Goal: Transaction & Acquisition: Purchase product/service

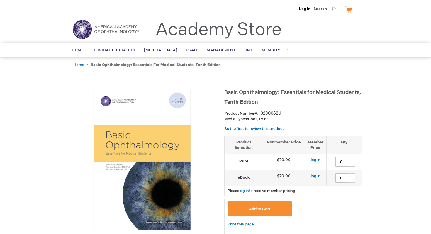
type input "0"
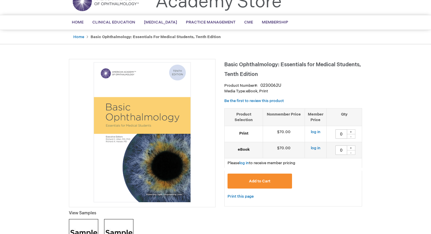
scroll to position [29, 0]
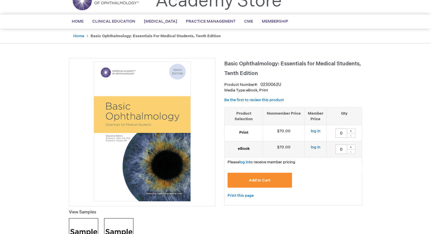
click at [243, 63] on span "Basic Ophthalmology: Essentials for Medical Students, Tenth Edition" at bounding box center [292, 69] width 137 height 16
click at [228, 64] on span "Basic Ophthalmology: Essentials for Medical Students, Tenth Edition" at bounding box center [292, 69] width 137 height 16
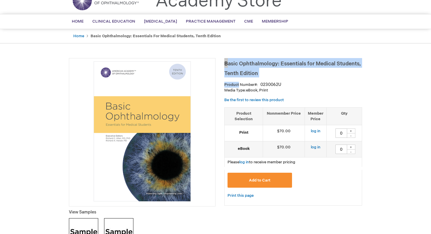
drag, startPoint x: 228, startPoint y: 64, endPoint x: 245, endPoint y: 79, distance: 22.6
click at [245, 79] on div "Basic Ophthalmology: Essentials for Medical Students, Tenth Edition Product Num…" at bounding box center [293, 134] width 138 height 153
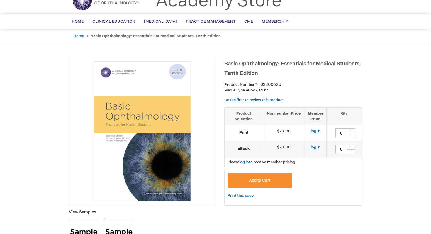
click at [245, 69] on h1 "Basic Ophthalmology: Essentials for Medical Students, Tenth Edition" at bounding box center [293, 67] width 138 height 19
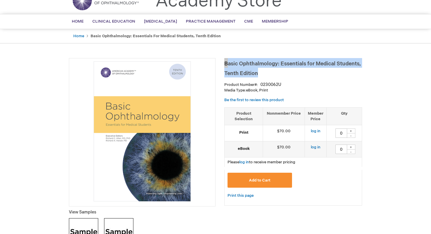
drag, startPoint x: 245, startPoint y: 69, endPoint x: 228, endPoint y: 64, distance: 18.2
click at [228, 64] on h1 "Basic Ophthalmology: Essentials for Medical Students, Tenth Edition" at bounding box center [293, 67] width 138 height 19
copy span "Basic Ophthalmology: Essentials for Medical Students, Tenth Edition"
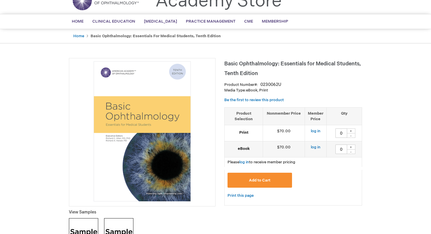
click at [244, 146] on strong "eBook" at bounding box center [243, 149] width 32 height 6
click at [316, 146] on link "log in" at bounding box center [316, 147] width 10 height 5
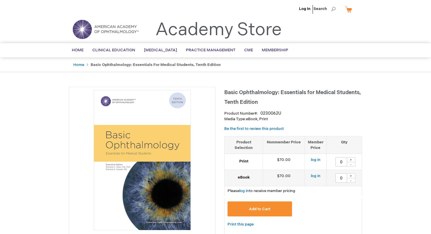
type input "0"
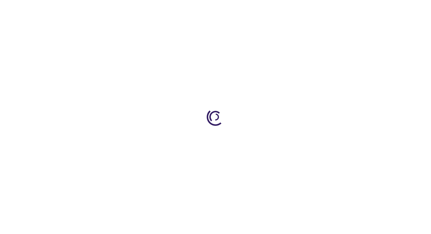
click at [331, 98] on div at bounding box center [215, 117] width 431 height 234
type input "0"
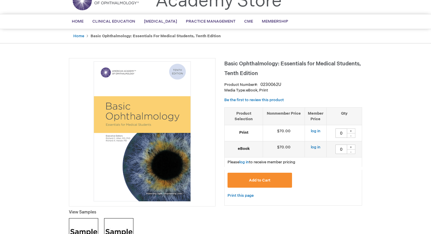
click at [351, 147] on div "+" at bounding box center [350, 147] width 9 height 5
type input "1"
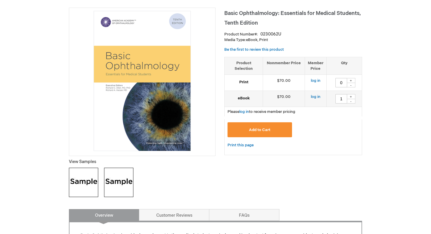
scroll to position [76, 0]
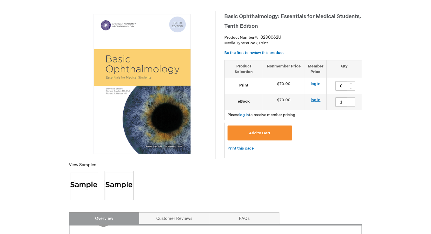
click at [317, 102] on link "log in" at bounding box center [316, 100] width 10 height 5
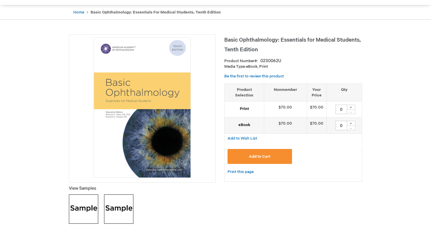
scroll to position [53, 0]
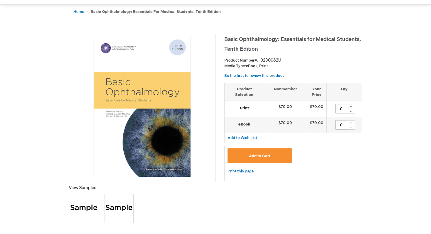
click at [261, 152] on button "Add to Cart" at bounding box center [259, 155] width 64 height 15
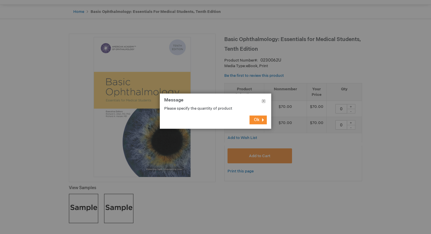
click at [263, 101] on button "Close" at bounding box center [263, 103] width 15 height 18
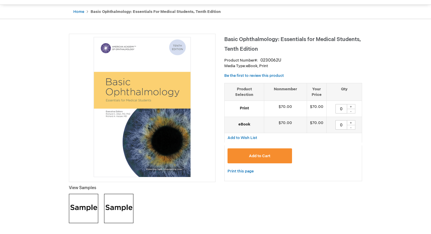
click at [352, 120] on div "+" at bounding box center [350, 122] width 9 height 5
type input "1"
click at [289, 152] on button "Add to Cart" at bounding box center [259, 155] width 64 height 15
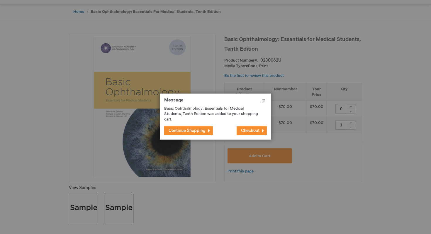
click at [248, 131] on span "Checkout" at bounding box center [250, 130] width 18 height 5
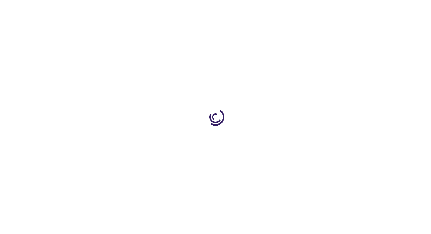
select select "US"
select select "14"
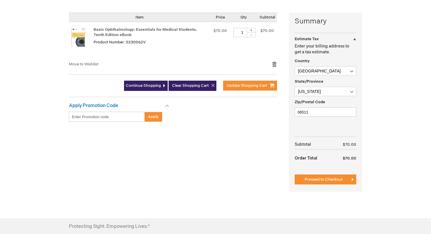
scroll to position [155, 0]
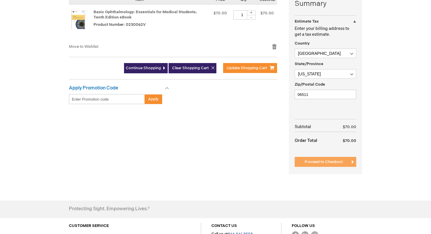
click at [327, 160] on span "Proceed to Checkout" at bounding box center [324, 161] width 38 height 5
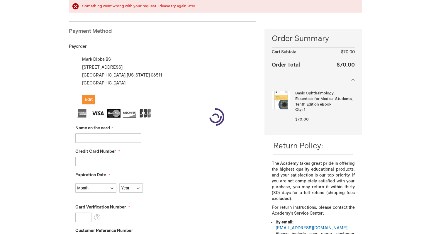
scroll to position [96, 0]
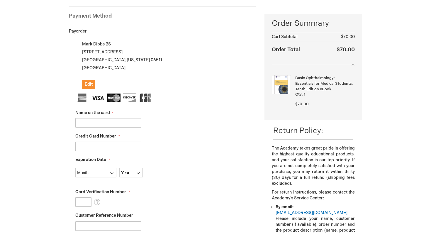
click at [101, 124] on input "Name on the card" at bounding box center [108, 122] width 66 height 9
type input "[PERSON_NAME]"
type input "[CREDIT_CARD_NUMBER]"
select select "1"
select select "2027"
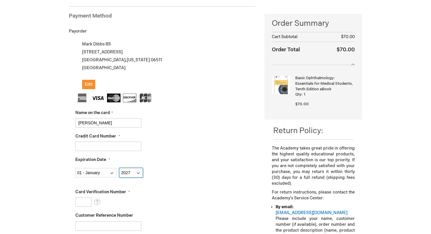
type input "492"
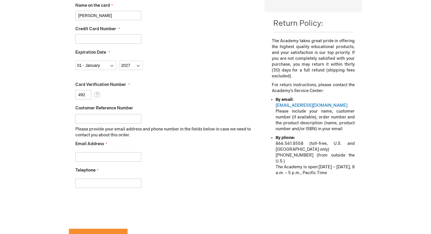
click at [130, 156] on input "Email Address" at bounding box center [108, 156] width 66 height 9
click at [131, 158] on input "Email Address" at bounding box center [108, 156] width 66 height 9
type input "mark.dibbs@yale.edu"
type input "3377815403"
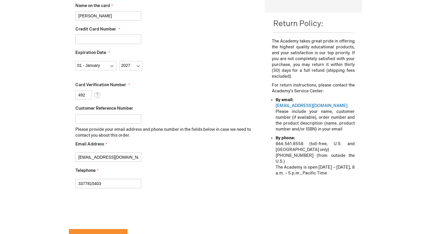
checkbox input "true"
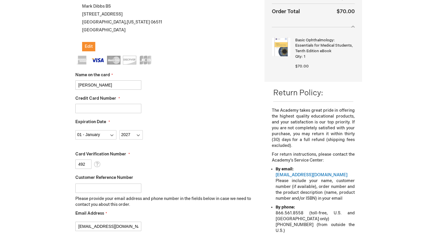
scroll to position [263, 0]
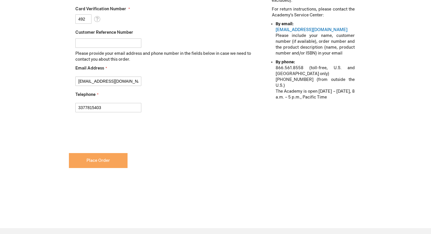
click at [108, 157] on button "Place Order" at bounding box center [98, 160] width 59 height 15
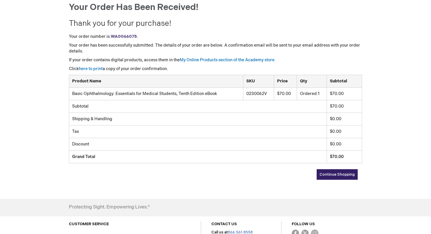
scroll to position [65, 0]
click at [211, 59] on link "My Online Products section of the Academy store." at bounding box center [228, 60] width 96 height 5
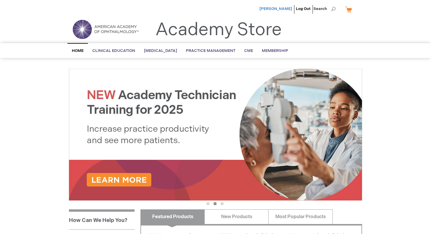
click at [278, 8] on span "[PERSON_NAME]" at bounding box center [275, 8] width 33 height 5
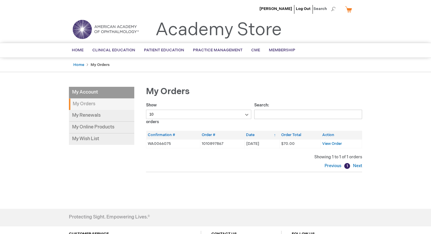
click at [334, 140] on td "View Order" at bounding box center [341, 143] width 41 height 9
click at [334, 145] on span "View Order" at bounding box center [332, 143] width 20 height 5
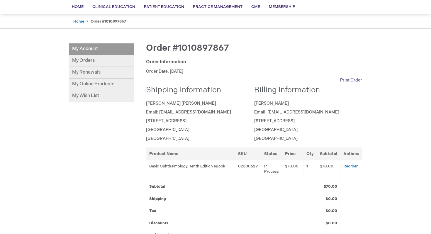
scroll to position [26, 0]
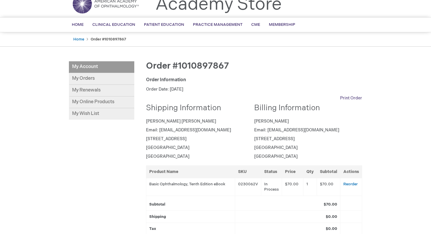
click at [351, 98] on link "Print Order" at bounding box center [351, 98] width 22 height 6
click at [99, 78] on link "My Orders" at bounding box center [101, 79] width 65 height 12
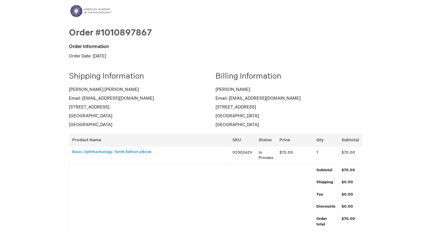
click at [143, 151] on h3 "Basic Ophthalmology, Tenth Edition eBook" at bounding box center [149, 152] width 154 height 4
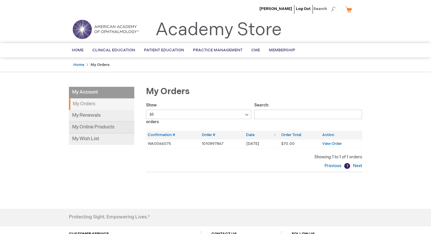
click at [96, 126] on link "My Online Products" at bounding box center [101, 128] width 65 height 12
